Goal: Find contact information: Find contact information

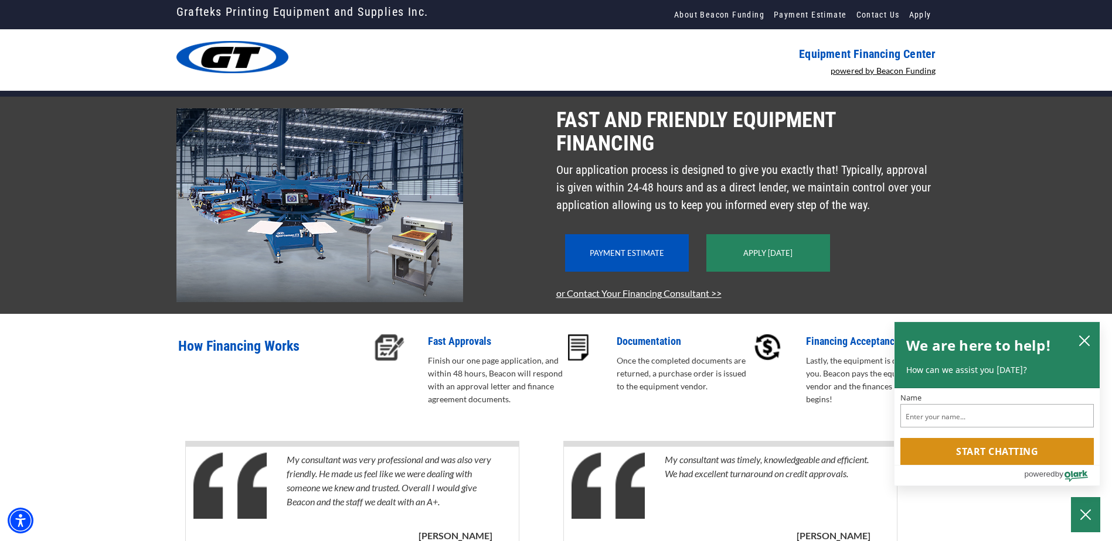
click at [1015, 128] on div "Fast and Friendly Equipment Financing Our application process is designed to gi…" at bounding box center [556, 205] width 1112 height 217
click at [1085, 338] on icon "close chatbox" at bounding box center [1084, 341] width 12 height 12
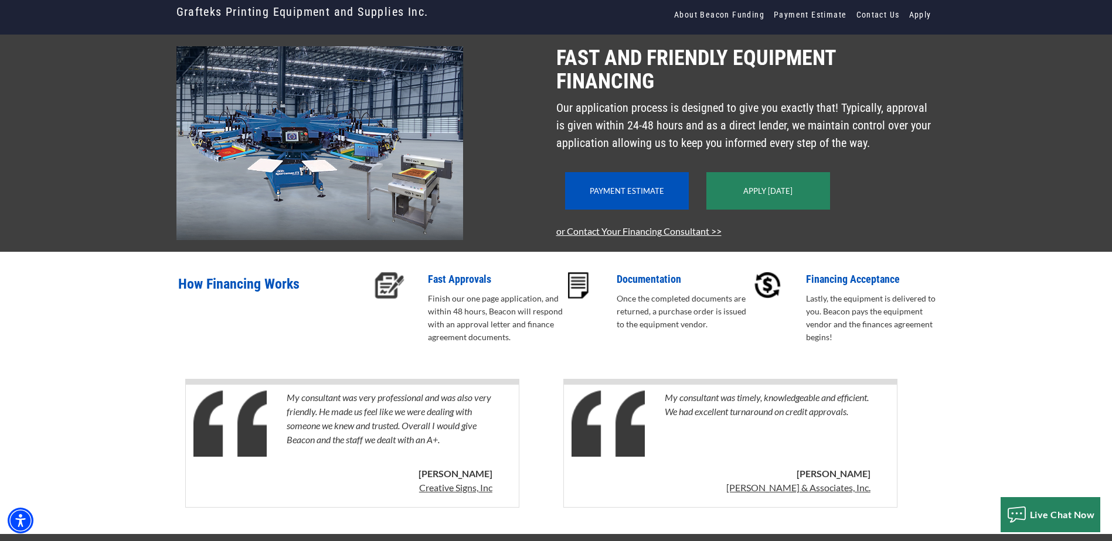
scroll to position [103, 0]
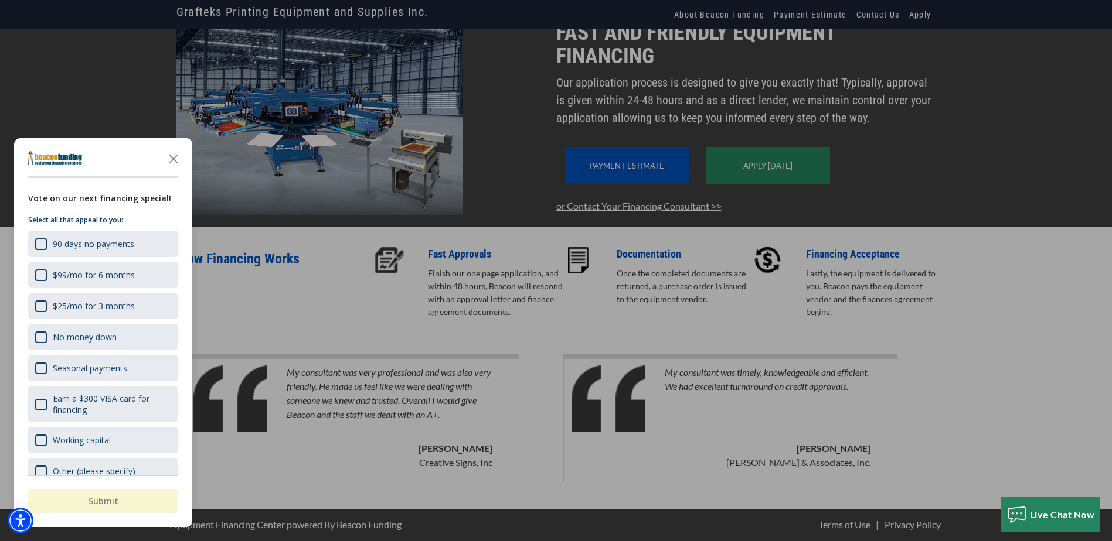
click at [984, 364] on div "button" at bounding box center [556, 270] width 1112 height 541
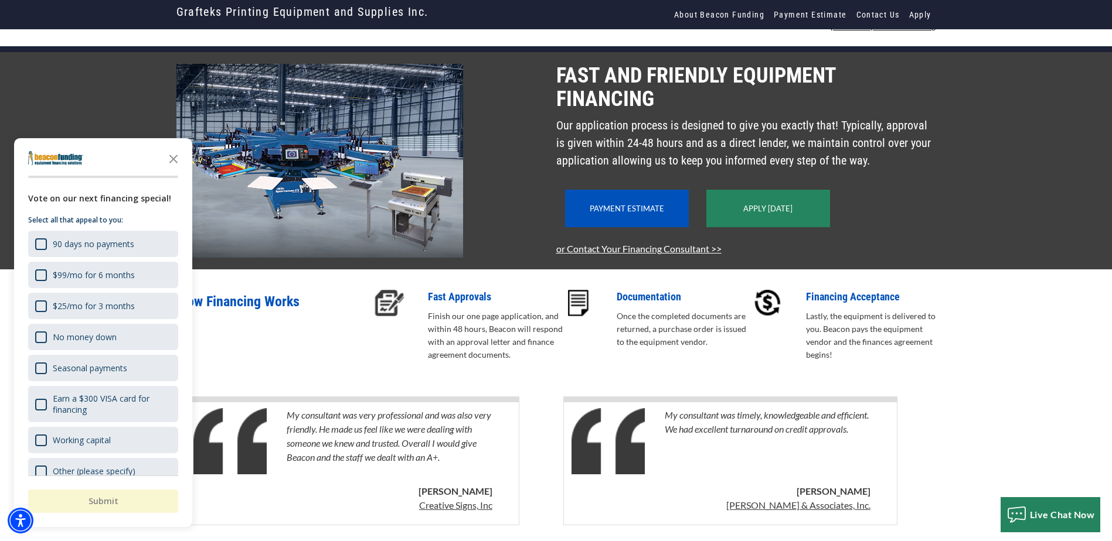
scroll to position [0, 0]
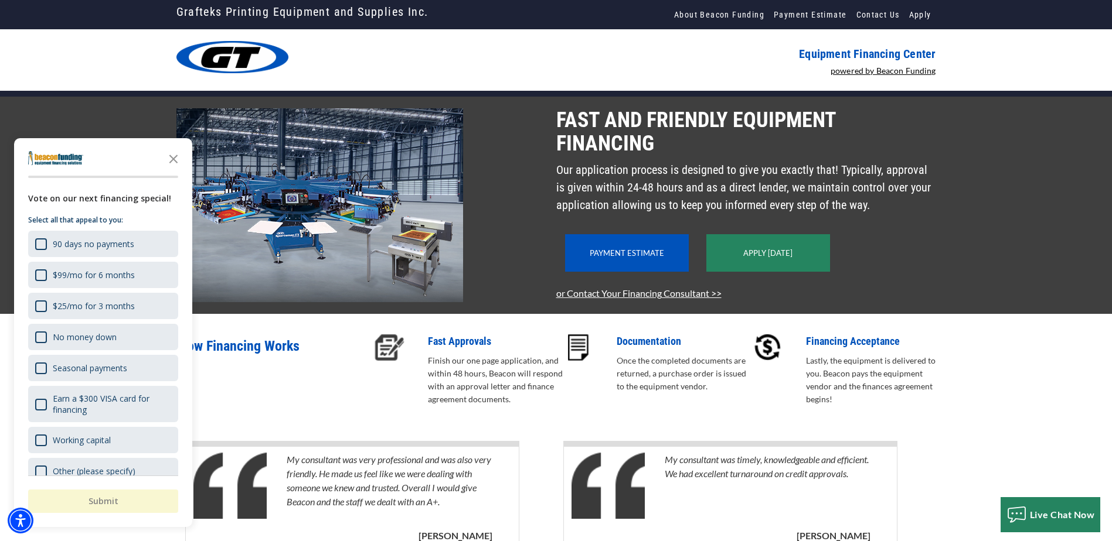
click at [554, 70] on div at bounding box center [362, 60] width 387 height 38
click at [699, 10] on link "About Beacon Funding" at bounding box center [719, 14] width 100 height 29
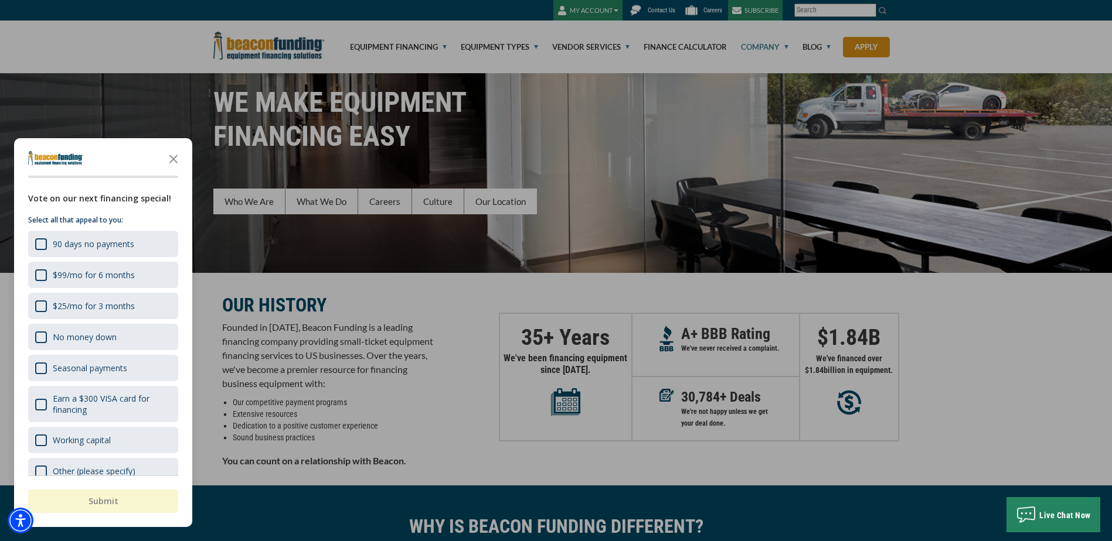
scroll to position [14, 0]
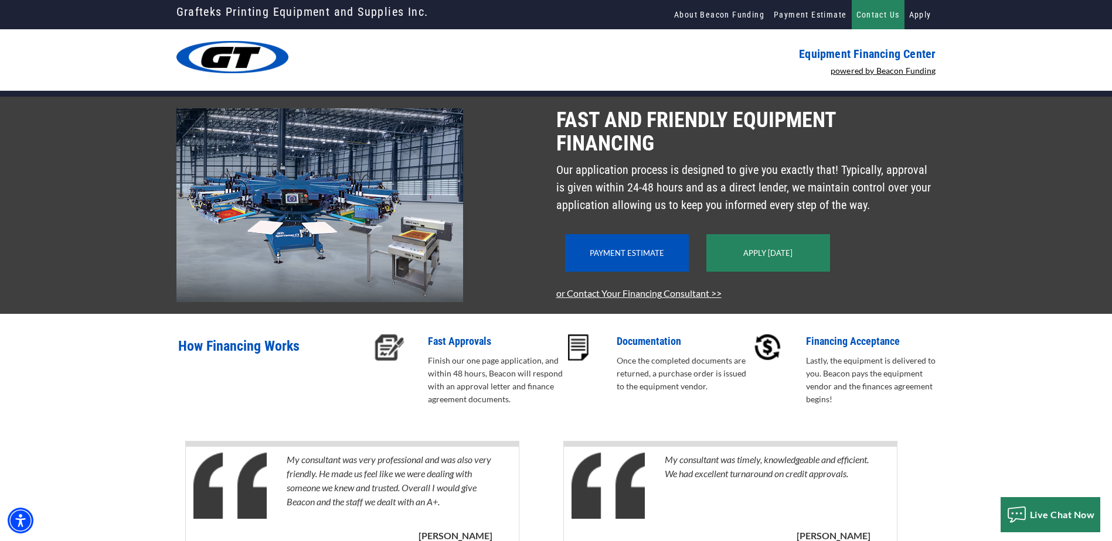
click at [888, 16] on link "Contact Us" at bounding box center [877, 14] width 53 height 29
